Goal: Check status: Check status

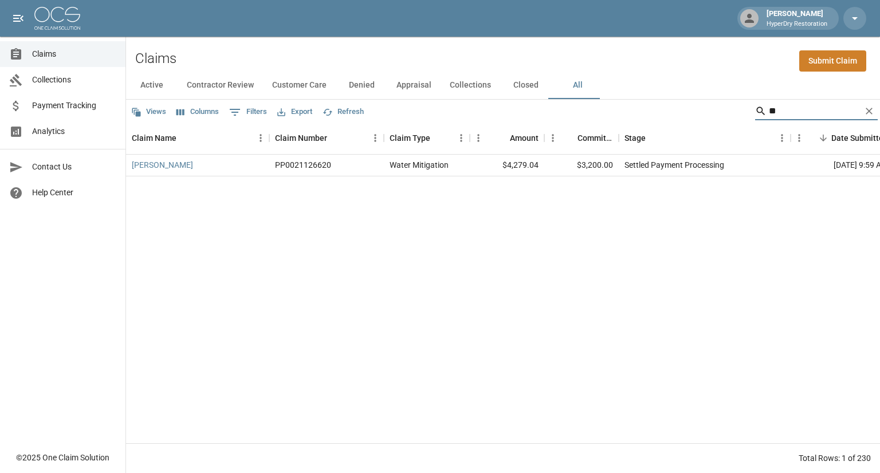
type input "*"
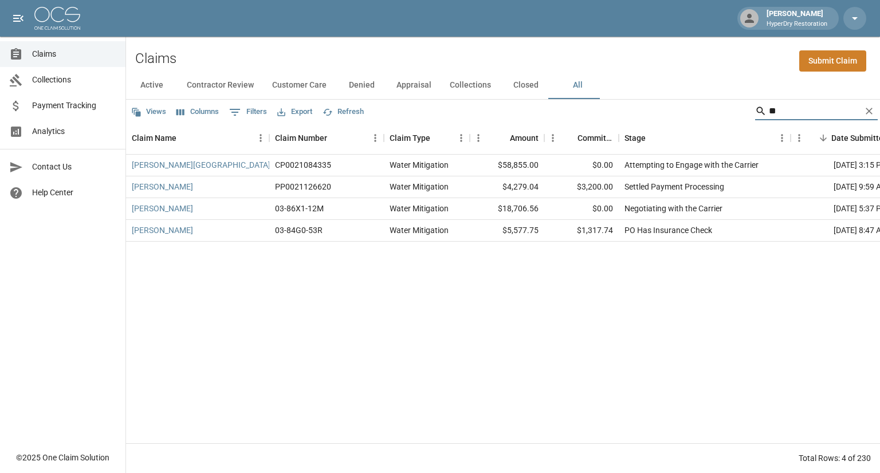
type input "*"
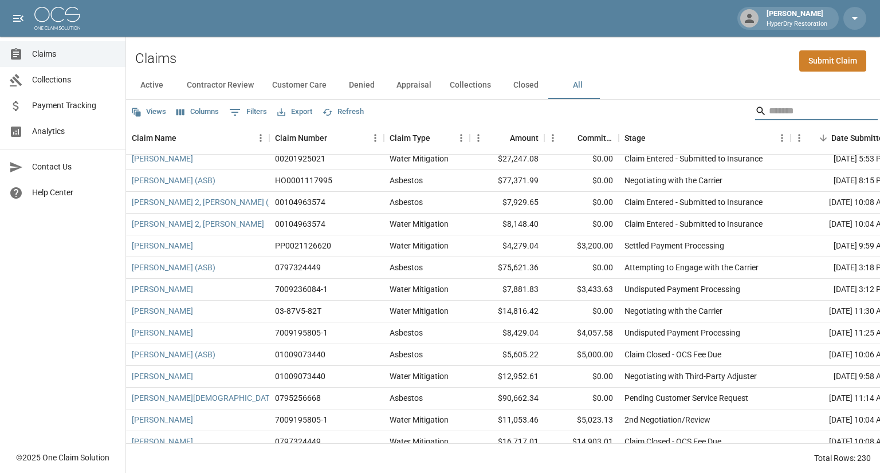
scroll to position [397, 0]
click at [145, 86] on button "Active" at bounding box center [152, 85] width 52 height 27
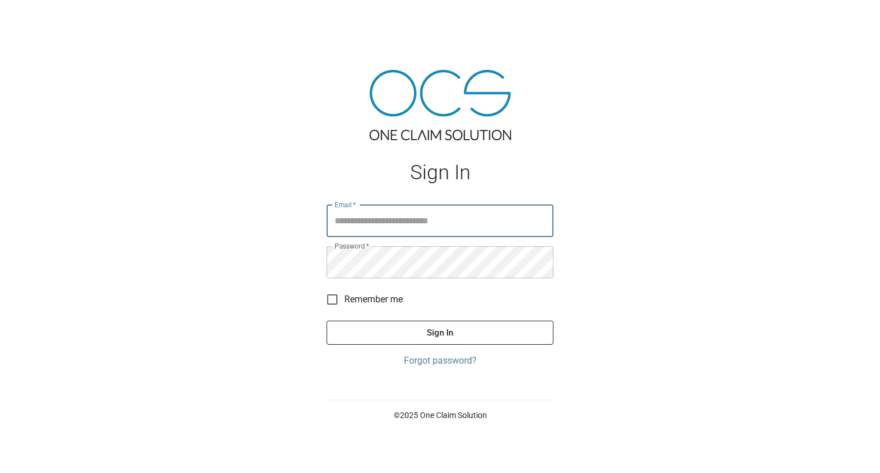
click at [396, 219] on input "Email   *" at bounding box center [439, 221] width 227 height 32
type input "**********"
click at [326, 321] on button "Sign In" at bounding box center [439, 333] width 227 height 24
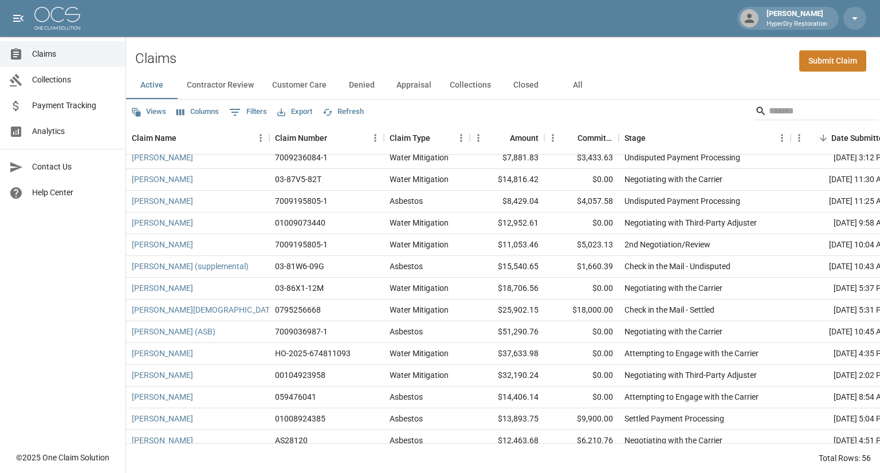
scroll to position [520, 0]
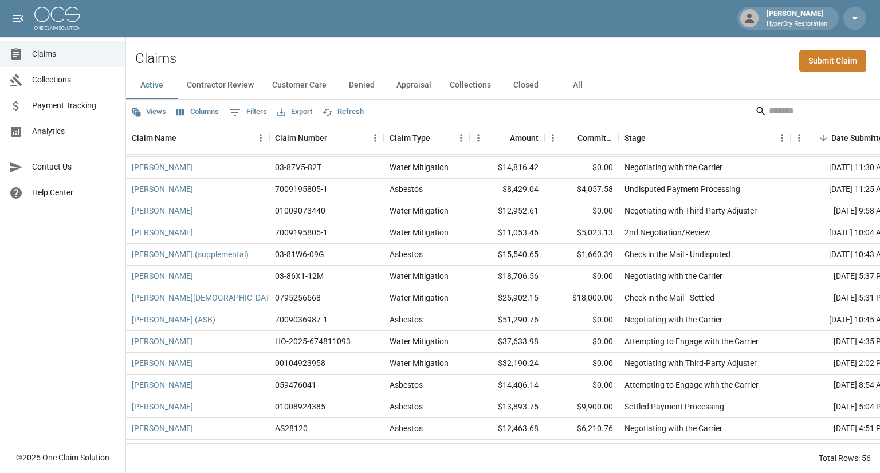
click at [69, 112] on link "Payment Tracking" at bounding box center [62, 106] width 125 height 26
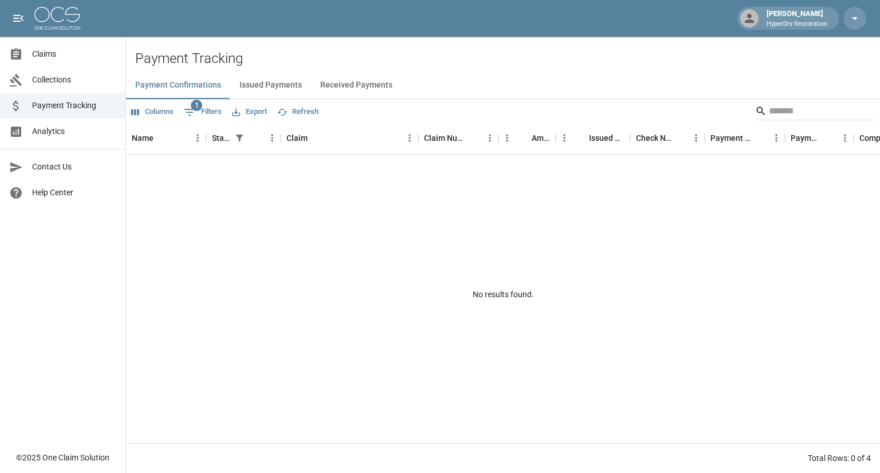
click at [265, 90] on button "Issued Payments" at bounding box center [270, 85] width 81 height 27
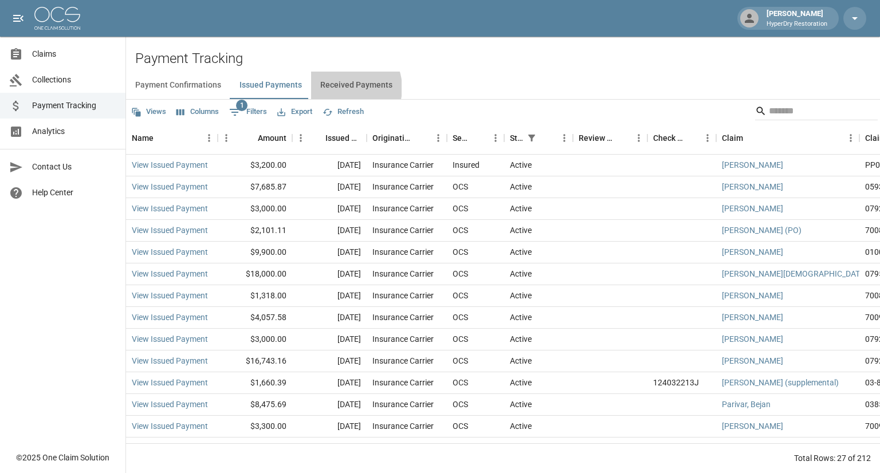
click at [341, 88] on button "Received Payments" at bounding box center [356, 85] width 90 height 27
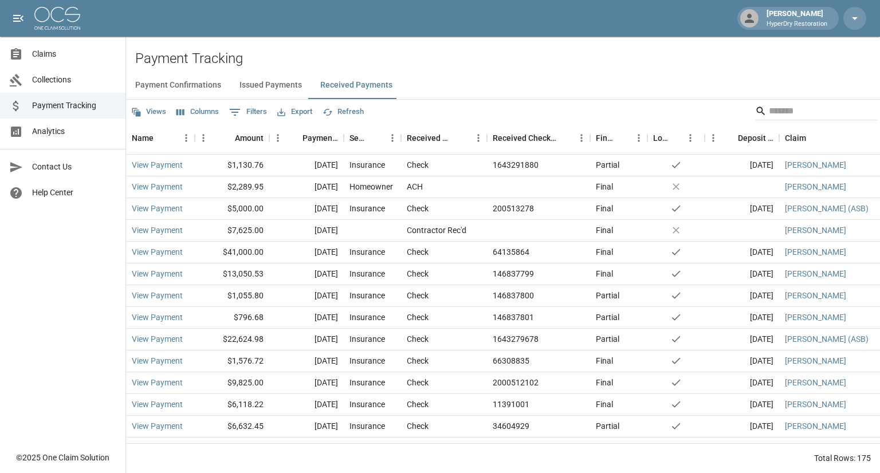
click at [80, 58] on span "Claims" at bounding box center [74, 54] width 84 height 12
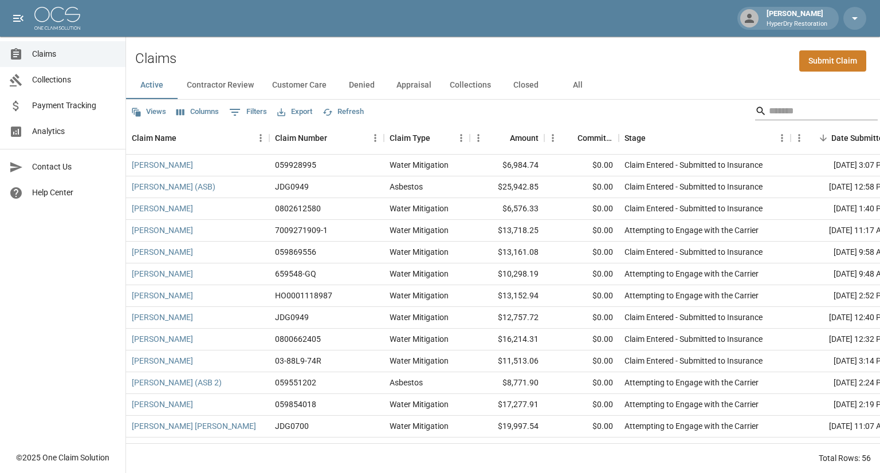
click at [768, 113] on input "Search" at bounding box center [814, 111] width 92 height 18
click at [573, 88] on button "All" at bounding box center [577, 85] width 52 height 27
click at [794, 111] on input "Search" at bounding box center [814, 111] width 92 height 18
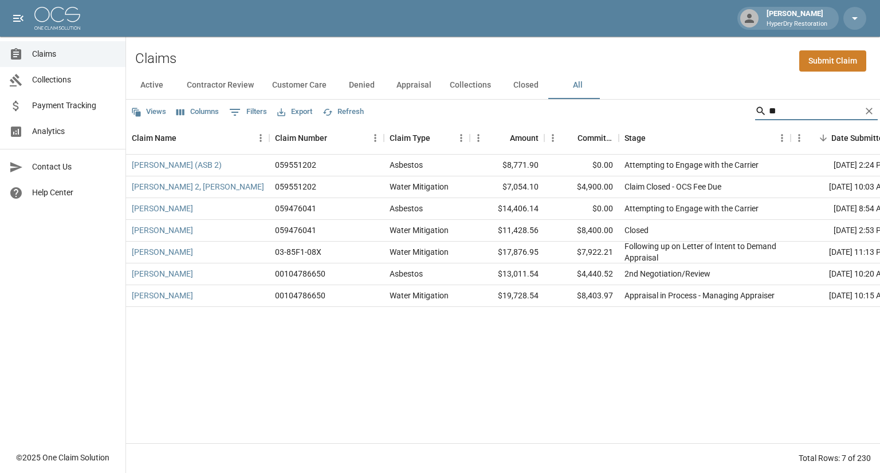
type input "*"
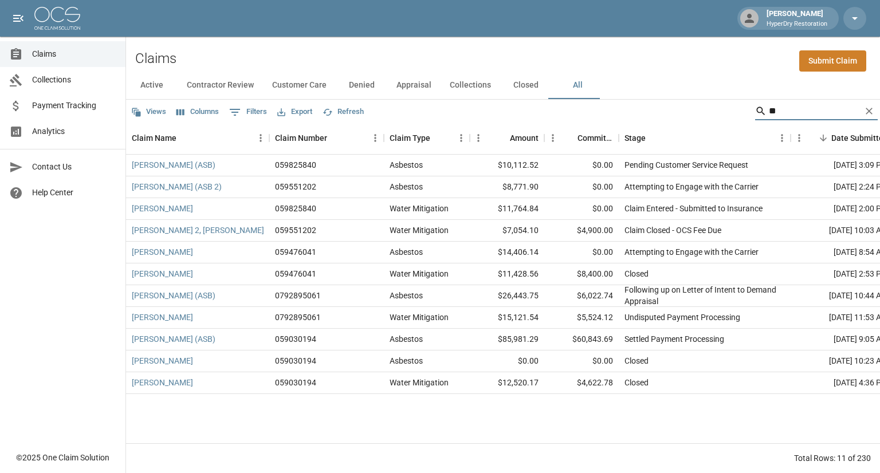
type input "*"
type input "*********"
